Goal: Task Accomplishment & Management: Manage account settings

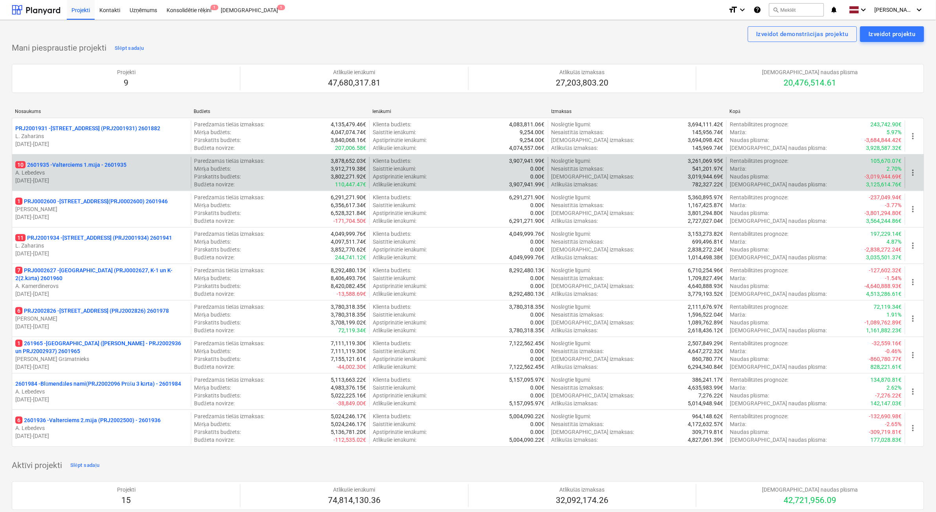
click at [104, 177] on p "19.09.2024 - 31.03.2026" at bounding box center [101, 181] width 172 height 8
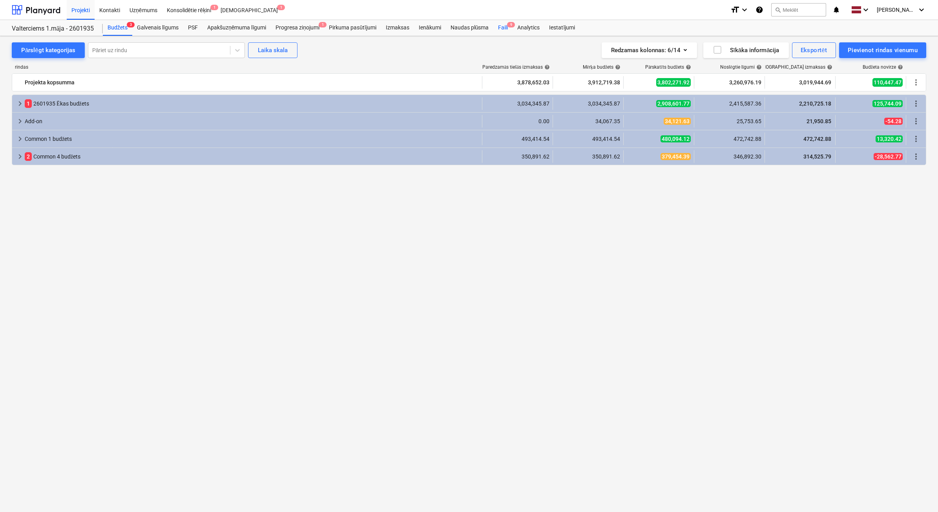
click at [504, 28] on div "Faili 9" at bounding box center [502, 28] width 19 height 16
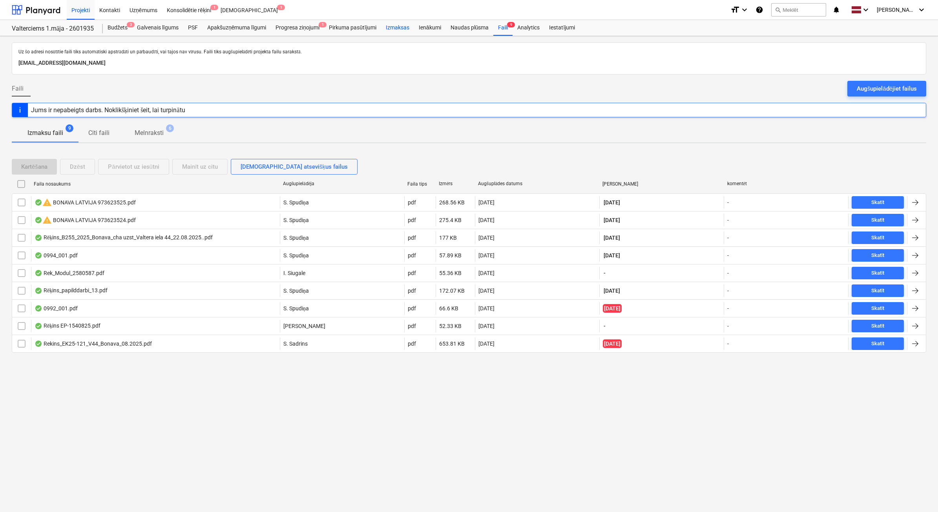
click at [397, 30] on div "Izmaksas" at bounding box center [397, 28] width 33 height 16
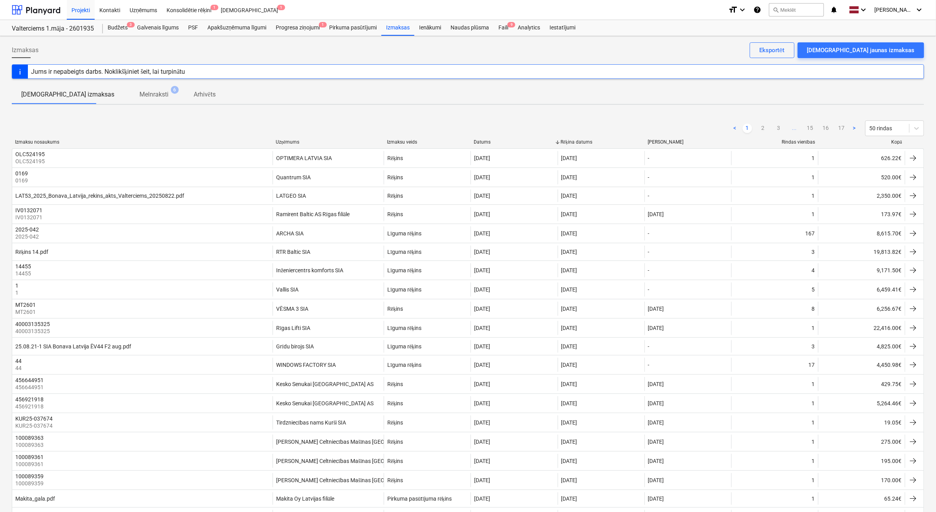
click at [899, 142] on div at bounding box center [905, 142] width 14 height 6
click at [900, 141] on div at bounding box center [905, 142] width 14 height 6
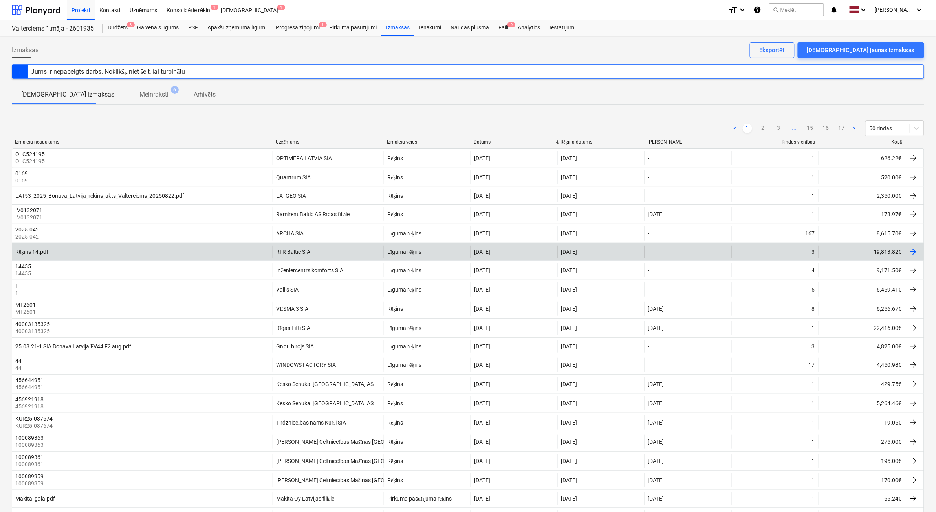
click at [291, 261] on div "Rēķins 14.pdf RTR Baltic SIA Līguma rēķins 22 Aug 2025 22 Aug 2025 - 3 19,813.8…" at bounding box center [468, 252] width 912 height 18
click at [294, 252] on div "RTR Baltic SIA" at bounding box center [293, 252] width 34 height 6
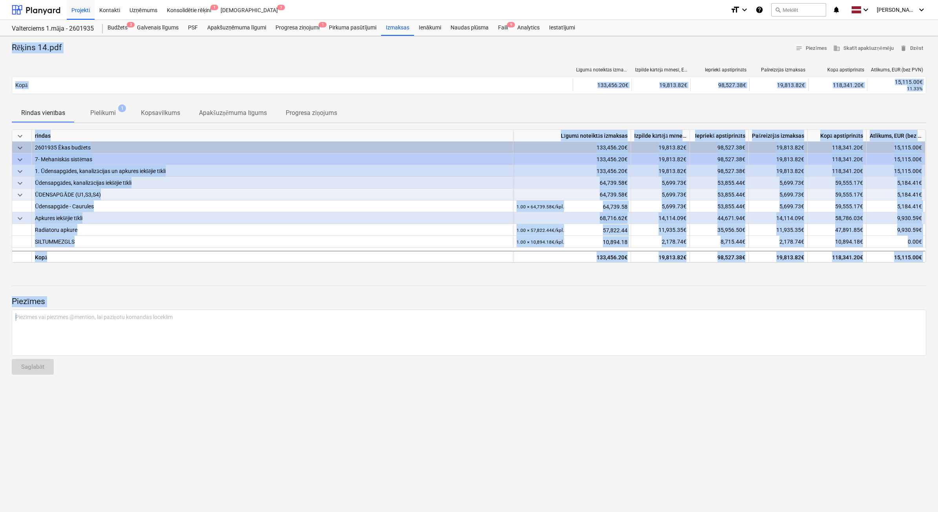
click at [103, 113] on p "Pielikumi" at bounding box center [103, 112] width 26 height 9
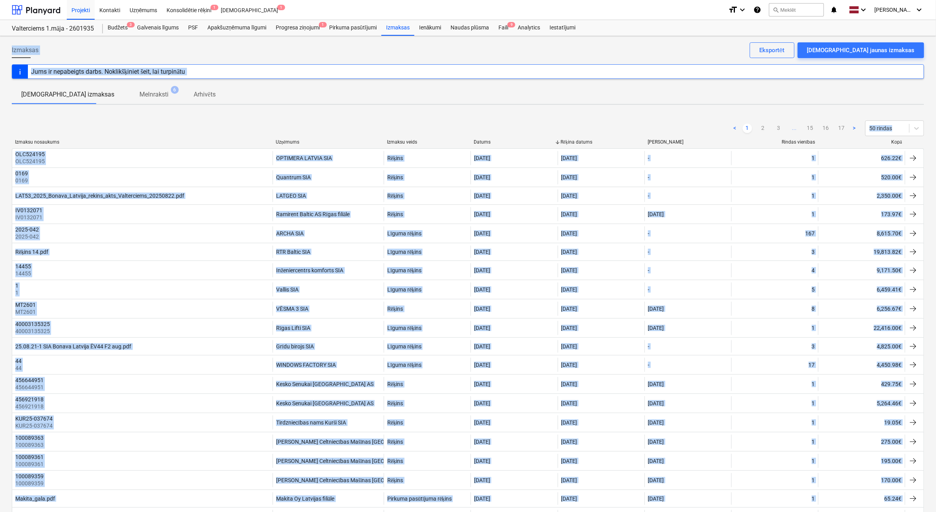
click at [139, 93] on p "Melnraksti" at bounding box center [153, 94] width 29 height 9
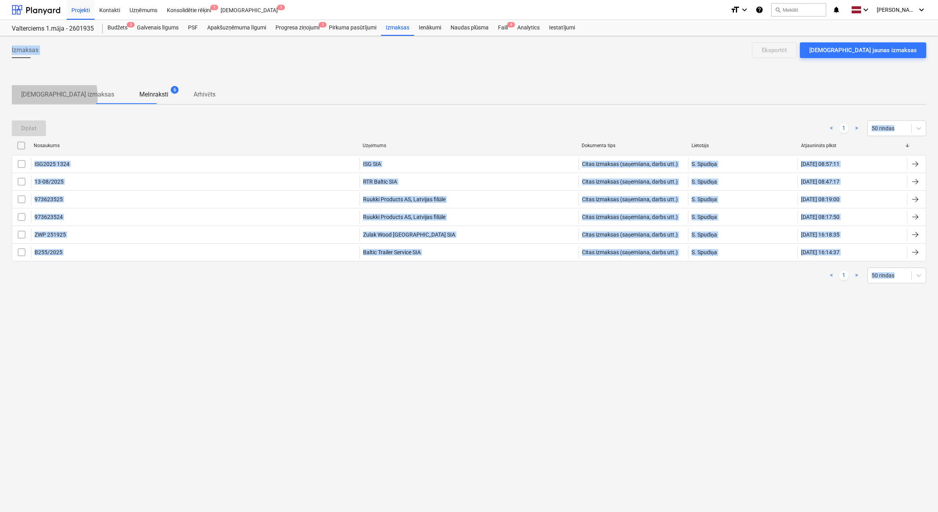
click at [38, 97] on p "Apstiprinātas izmaksas" at bounding box center [67, 94] width 93 height 9
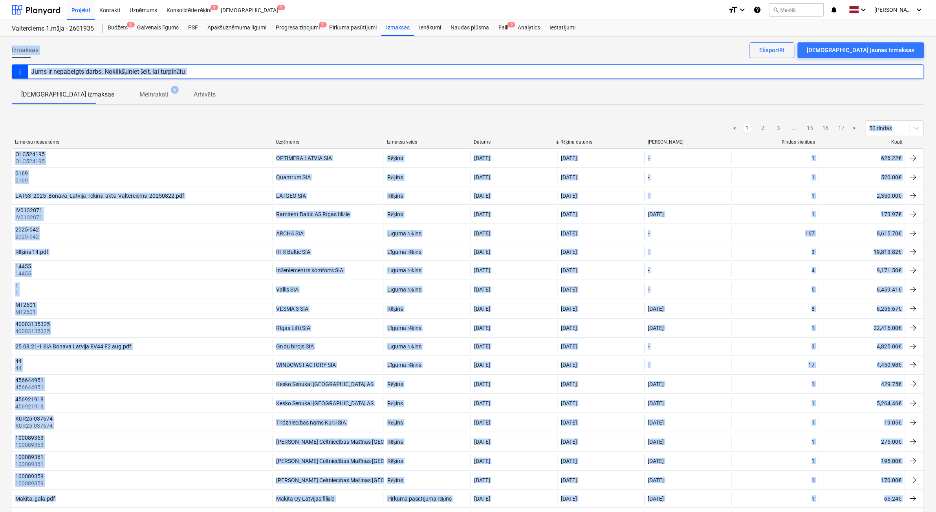
click at [194, 91] on p "Arhivēts" at bounding box center [205, 94] width 22 height 9
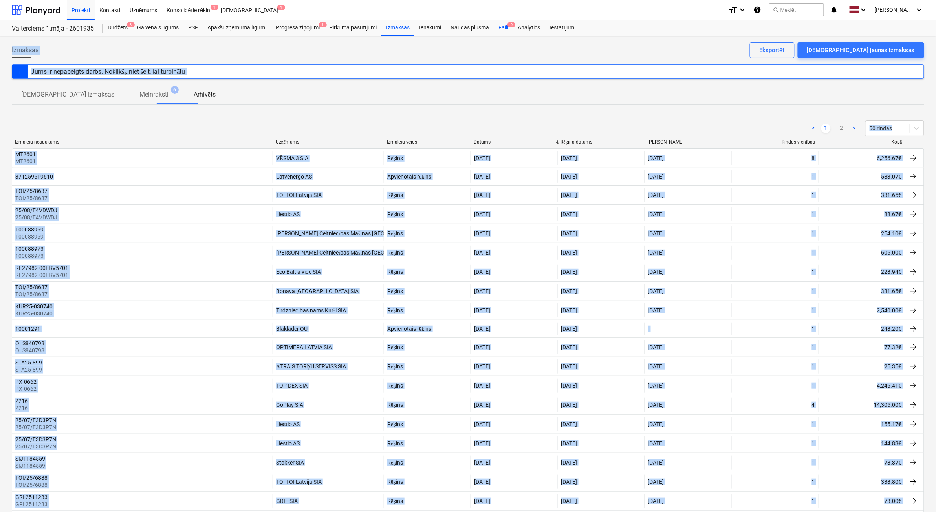
click at [496, 31] on div "Faili 9" at bounding box center [502, 28] width 19 height 16
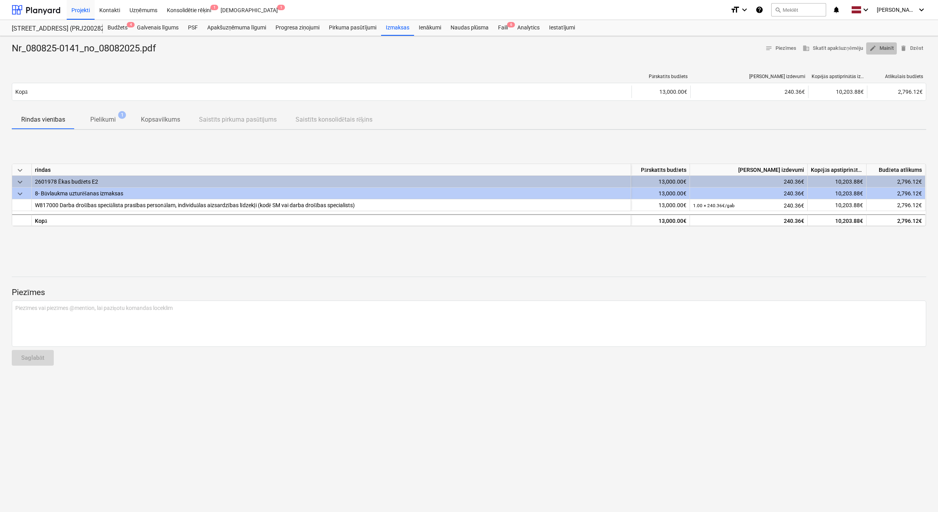
click at [883, 49] on span "edit Mainīt" at bounding box center [882, 48] width 24 height 9
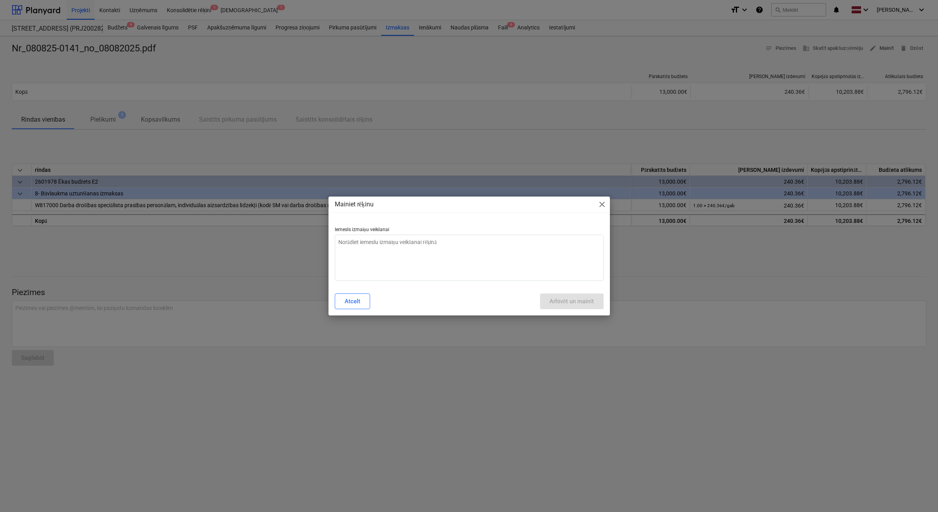
type textarea "x"
click at [442, 264] on textarea at bounding box center [469, 258] width 269 height 46
type textarea "N"
type textarea "x"
type textarea "Ne"
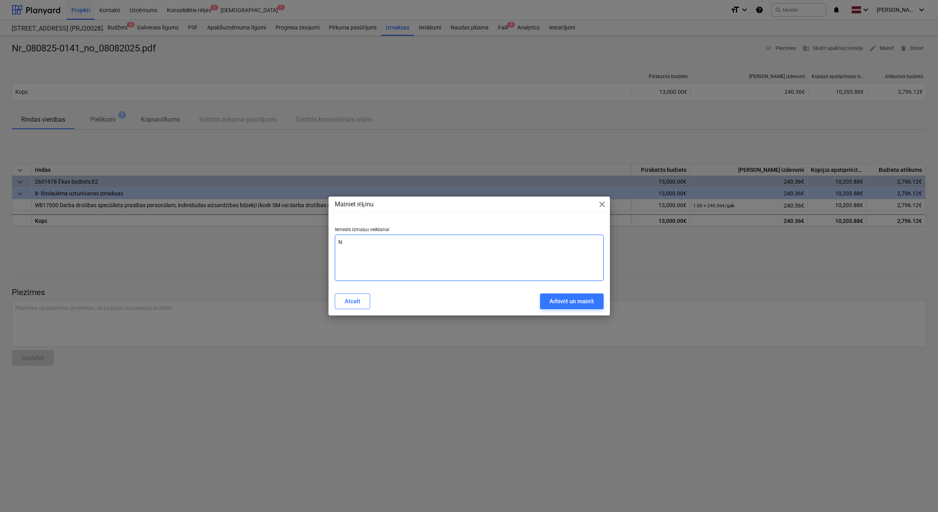
type textarea "x"
type textarea "Ne["
type textarea "x"
type textarea "Ne"
type textarea "x"
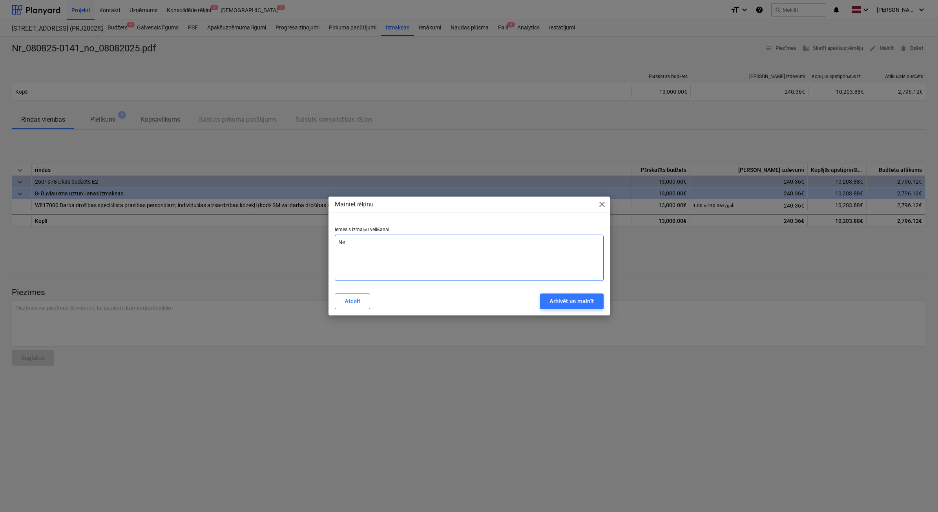
type textarea "Nep"
type textarea "x"
type textarea "Nepa"
type textarea "x"
type textarea "Nepar"
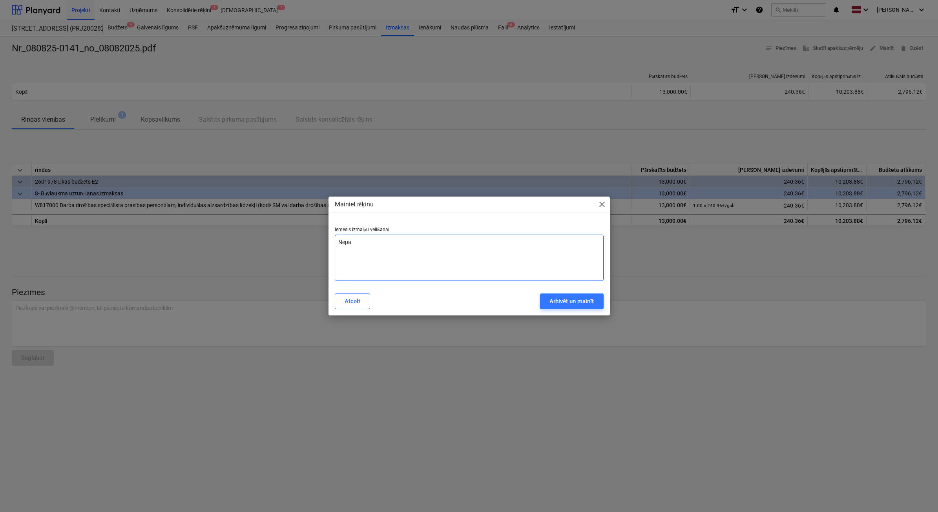
type textarea "x"
type textarea "Nepare"
type textarea "x"
type textarea "Neparei"
type textarea "x"
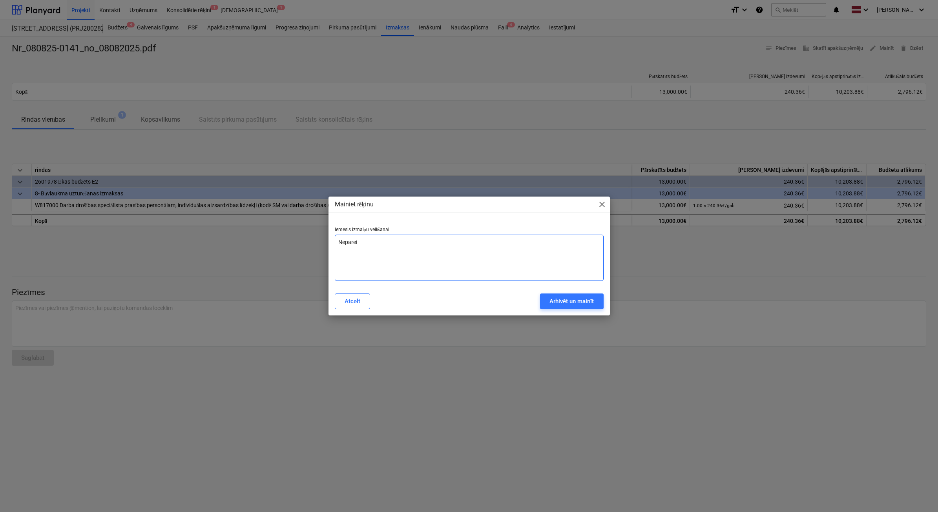
type textarea "Nepareiz"
type textarea "x"
type textarea "Nepareiza"
type textarea "x"
type textarea "Nepareiza"
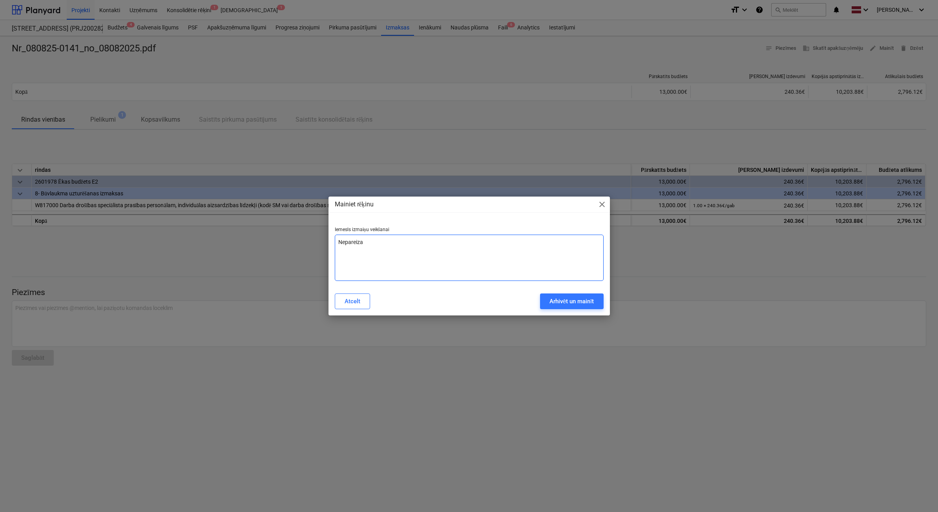
type textarea "x"
type textarea "Nepareiza n"
type textarea "x"
type textarea "Nepareiza ne"
type textarea "x"
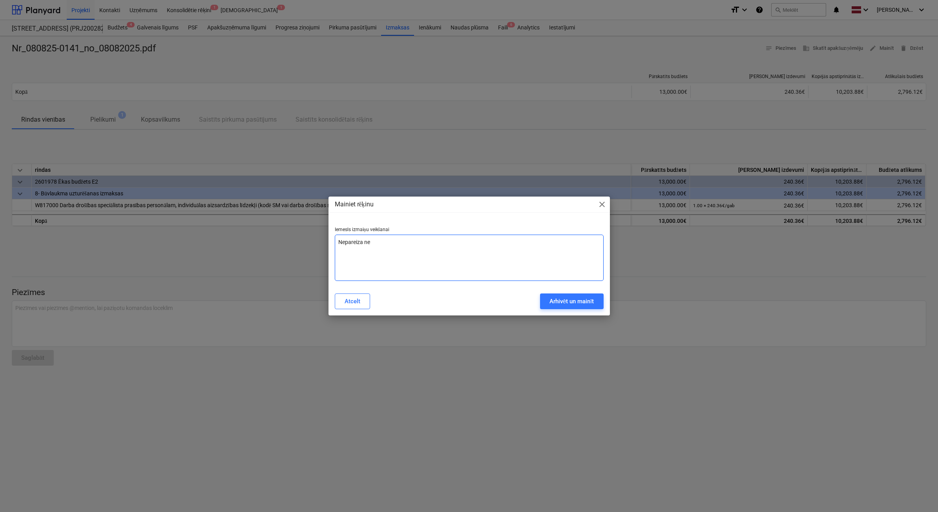
type textarea "Nepareiza net"
type textarea "x"
type textarea "Nepareiza net"
type textarea "x"
type textarea "Nepareiza net s"
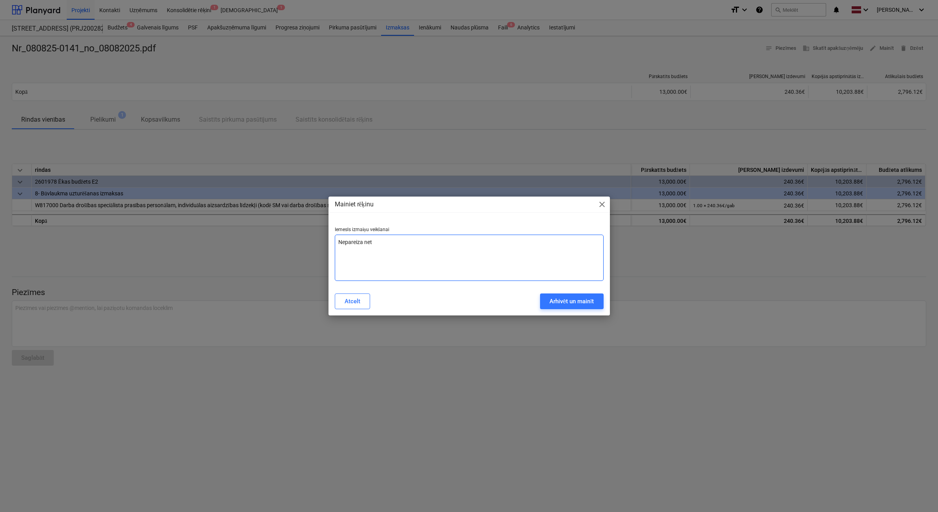
type textarea "x"
type textarea "Nepareiza net su"
type textarea "x"
type textarea "Nepareiza net sum"
type textarea "x"
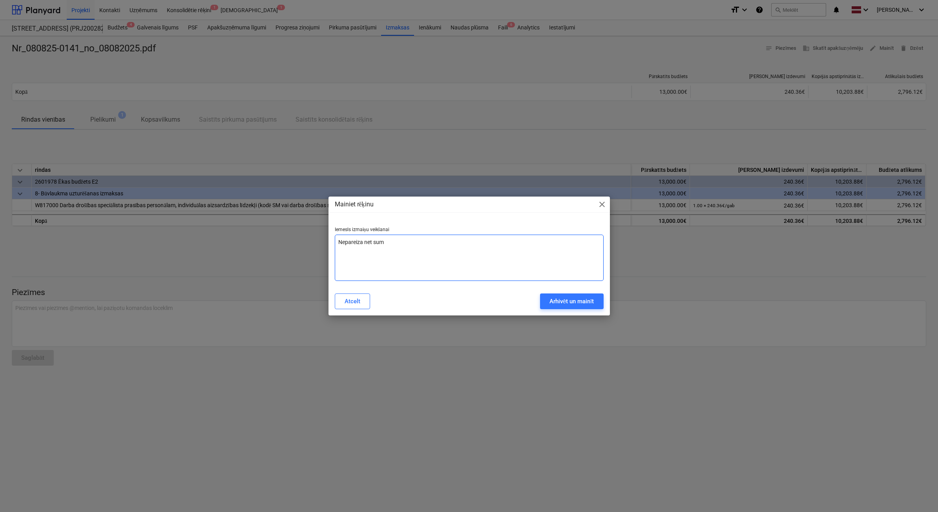
type textarea "Nepareiza net summ"
type textarea "x"
type textarea "Nepareiza net summa"
type textarea "x"
type textarea "Nepareiza net summa"
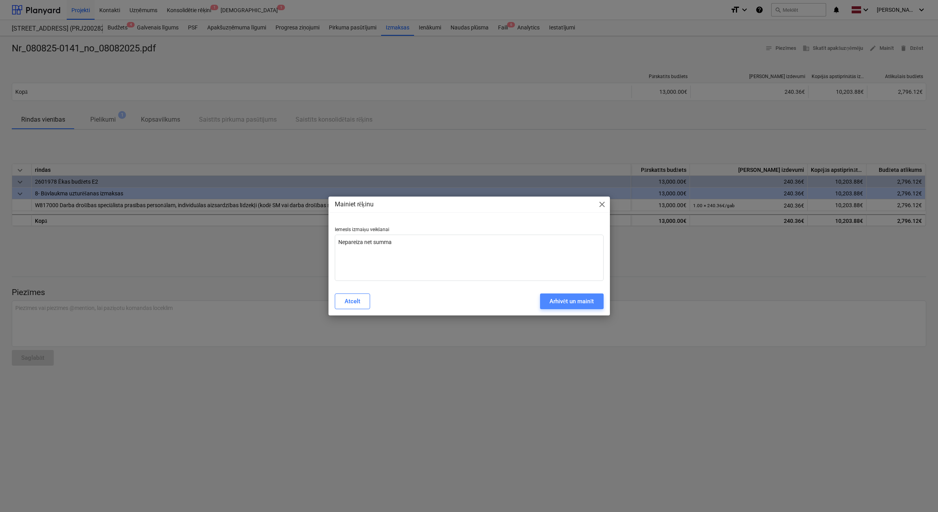
click at [582, 301] on div "Arhivēt un mainīt" at bounding box center [572, 301] width 45 height 10
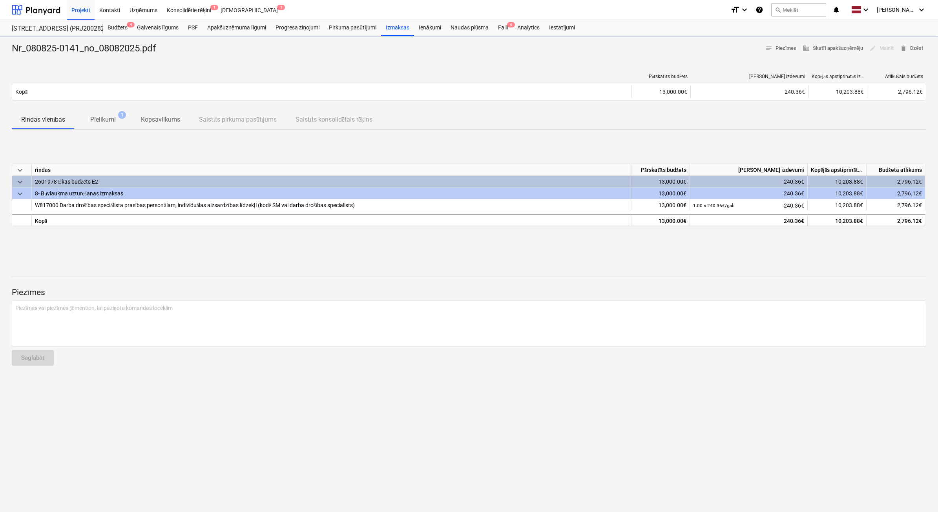
type textarea "x"
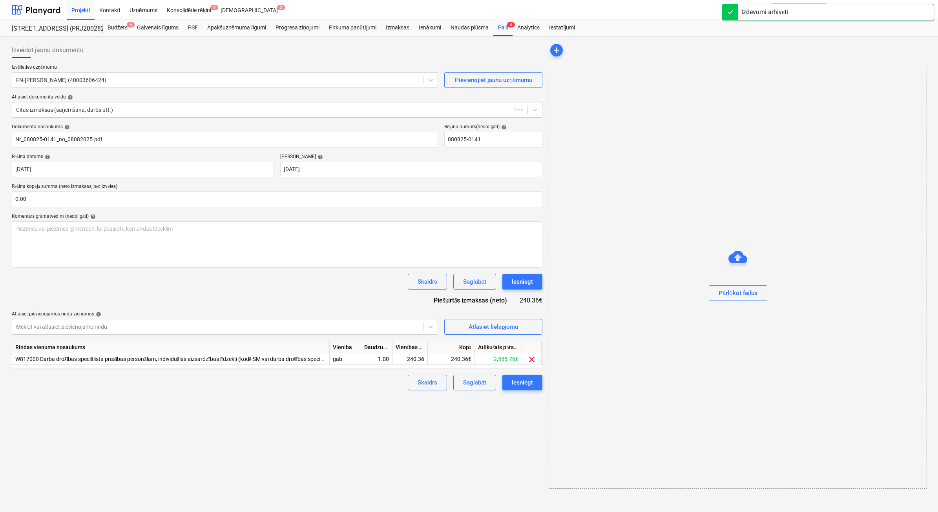
type input "Nr_080825-0141_no_08082025.pdf"
type input "080825-0141"
type input "08 Aug 2025"
type input "23 Aug 2025"
type input "080825-0141"
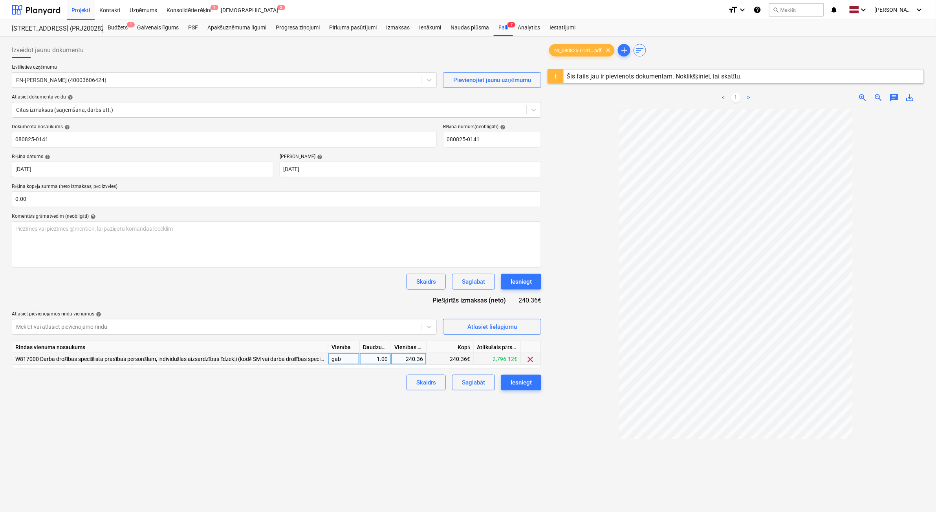
click at [422, 360] on div "240.36" at bounding box center [408, 359] width 29 height 12
click at [422, 358] on input "240.36" at bounding box center [408, 358] width 35 height 11
type input "240.35"
click at [524, 382] on div "Iesniegt" at bounding box center [520, 383] width 21 height 10
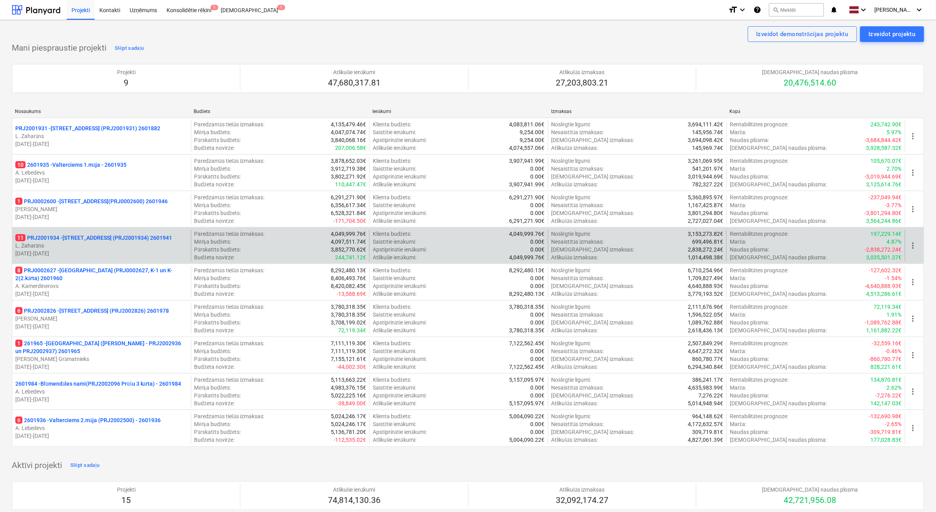
click at [165, 249] on p "L. Zaharāns" at bounding box center [101, 246] width 172 height 8
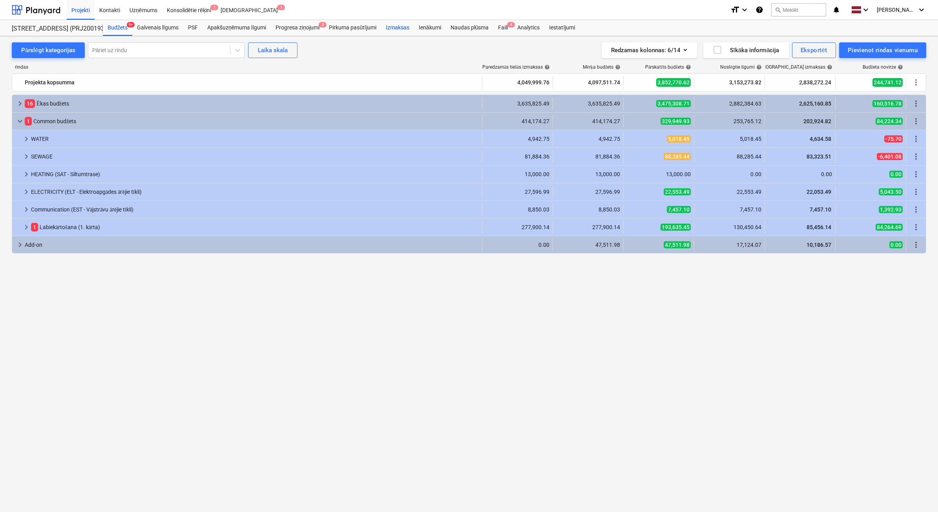
click at [402, 28] on div "Izmaksas" at bounding box center [397, 28] width 33 height 16
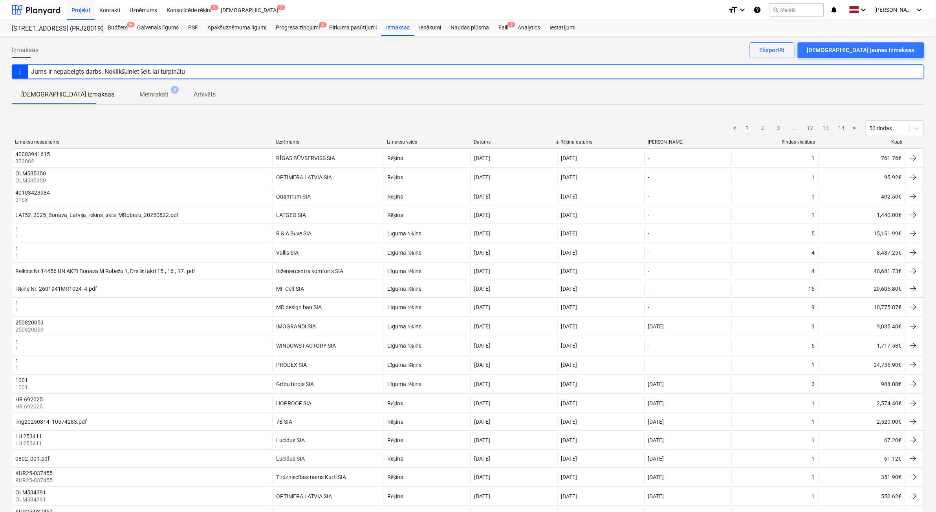
click at [490, 144] on div at bounding box center [905, 142] width 14 height 6
click at [490, 141] on div "Kopā" at bounding box center [861, 142] width 80 height 6
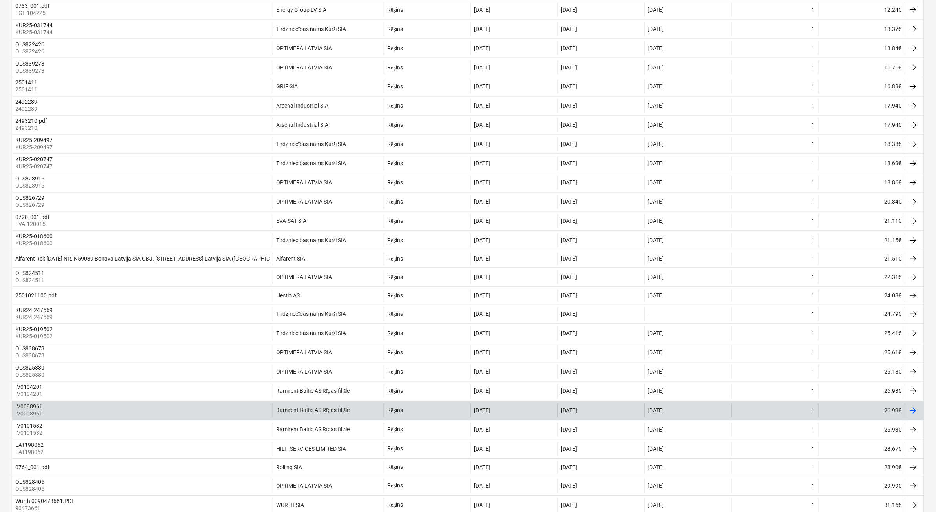
scroll to position [652, 0]
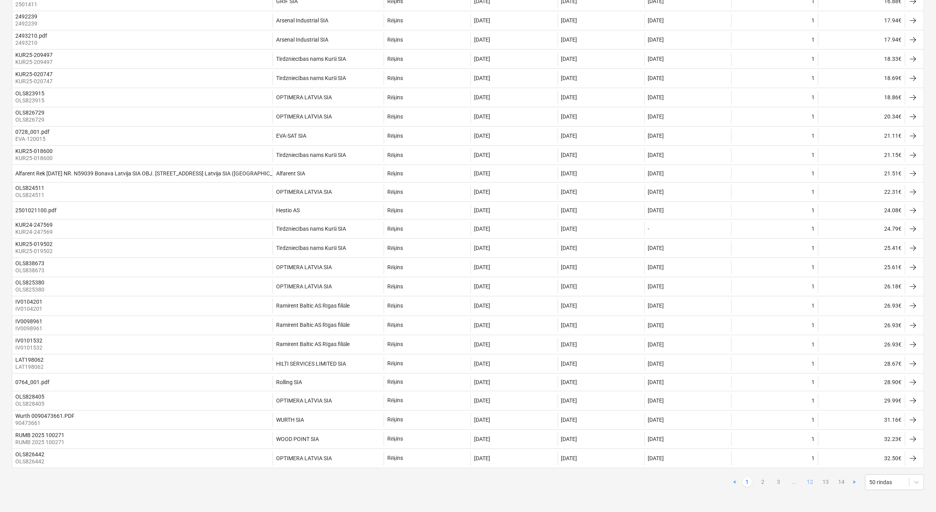
click at [490, 291] on link "12" at bounding box center [809, 482] width 9 height 9
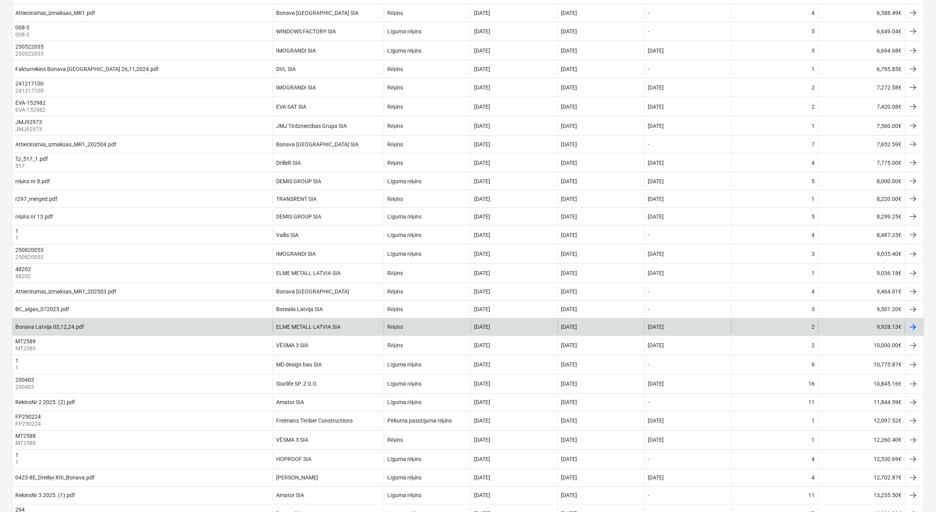
scroll to position [387, 0]
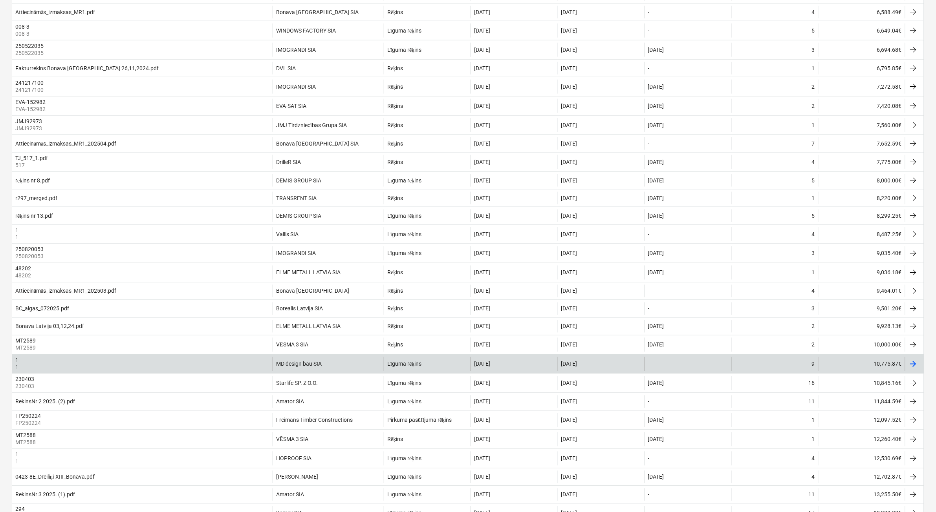
click at [490, 291] on div "10,775.87€" at bounding box center [861, 364] width 87 height 14
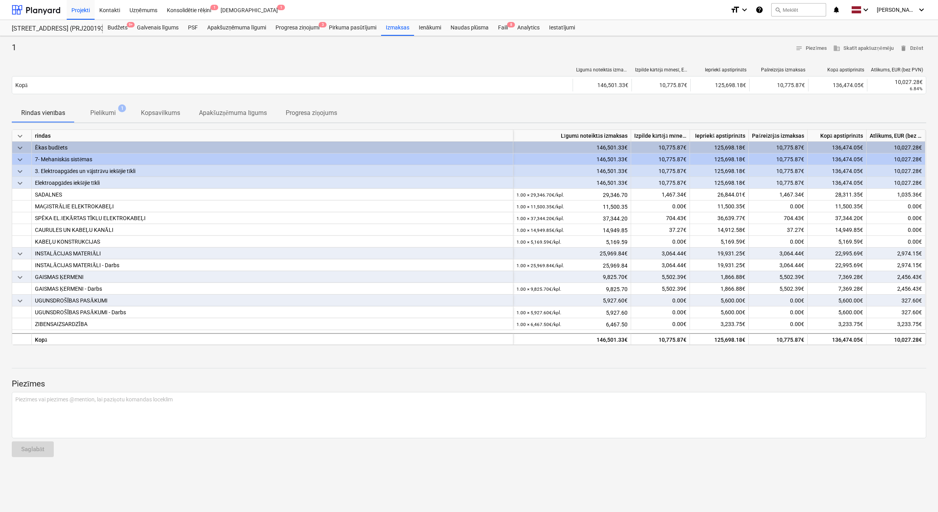
click at [156, 111] on p "Kopsavilkums" at bounding box center [160, 112] width 39 height 9
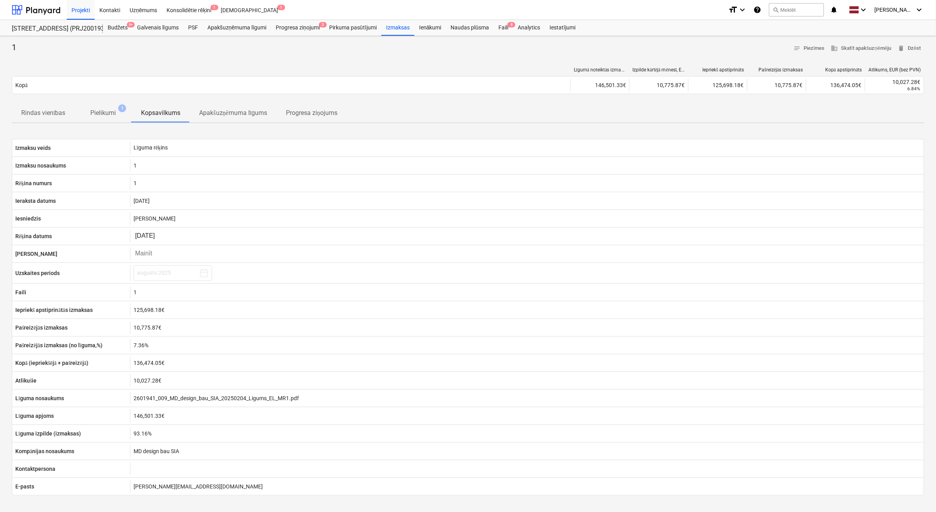
click at [239, 114] on p "Apakšuzņēmuma līgums" at bounding box center [233, 112] width 68 height 9
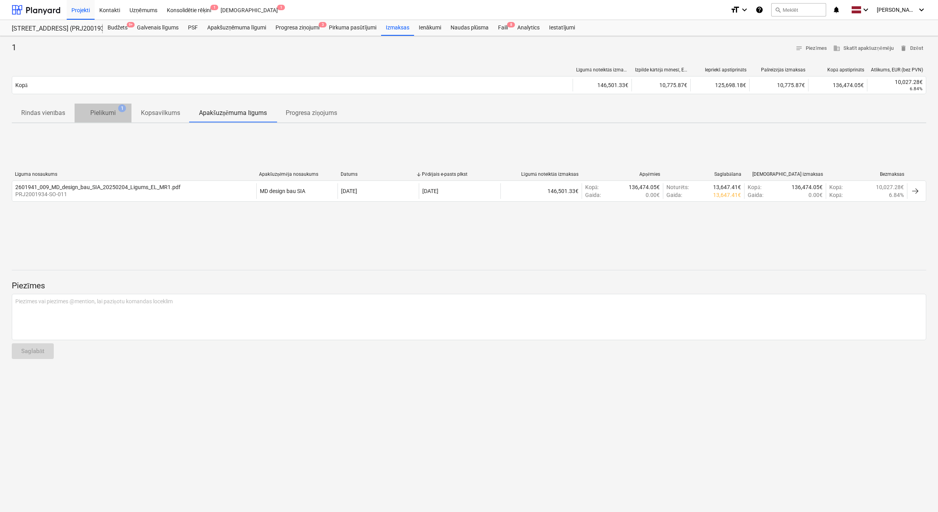
click at [110, 116] on p "Pielikumi" at bounding box center [103, 112] width 26 height 9
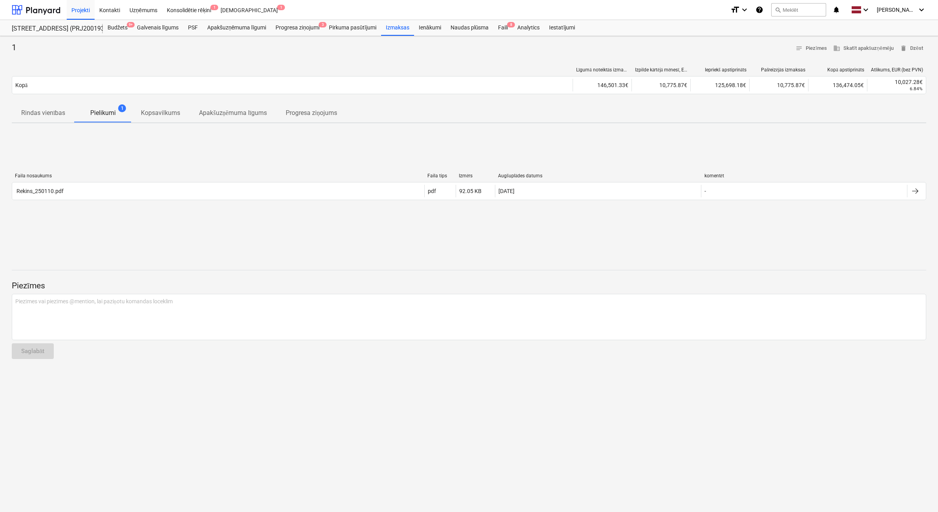
click at [44, 114] on p "Rindas vienības" at bounding box center [43, 112] width 44 height 9
